Goal: Task Accomplishment & Management: Manage account settings

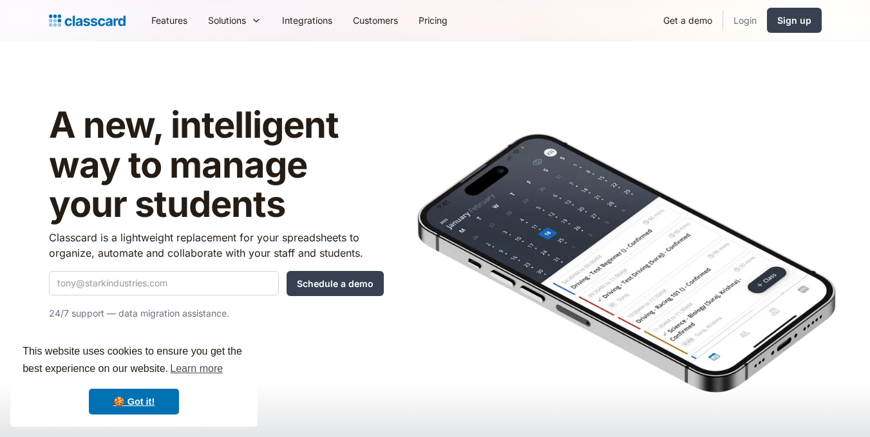
click at [751, 21] on link "Login" at bounding box center [745, 20] width 44 height 29
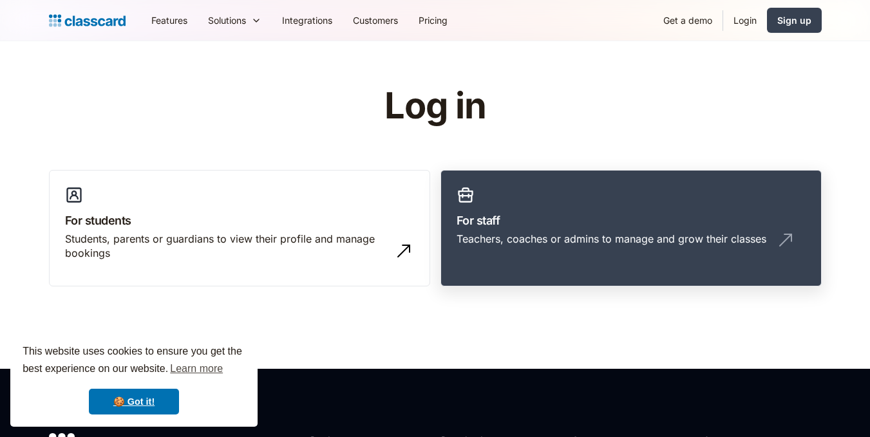
click at [610, 216] on h3 "For staff" at bounding box center [630, 220] width 349 height 17
